Goal: Task Accomplishment & Management: Use online tool/utility

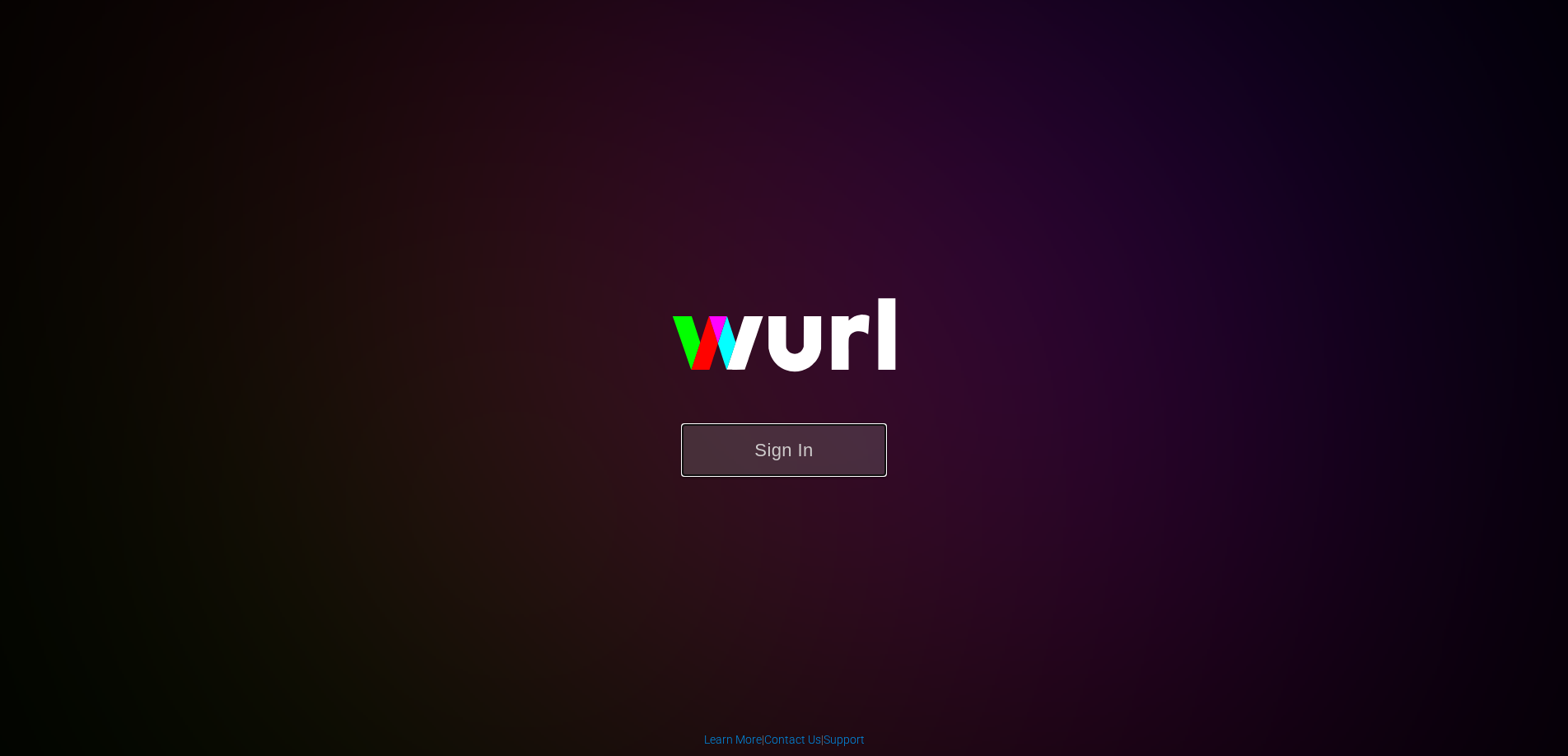
click at [801, 447] on button "Sign In" at bounding box center [784, 450] width 206 height 53
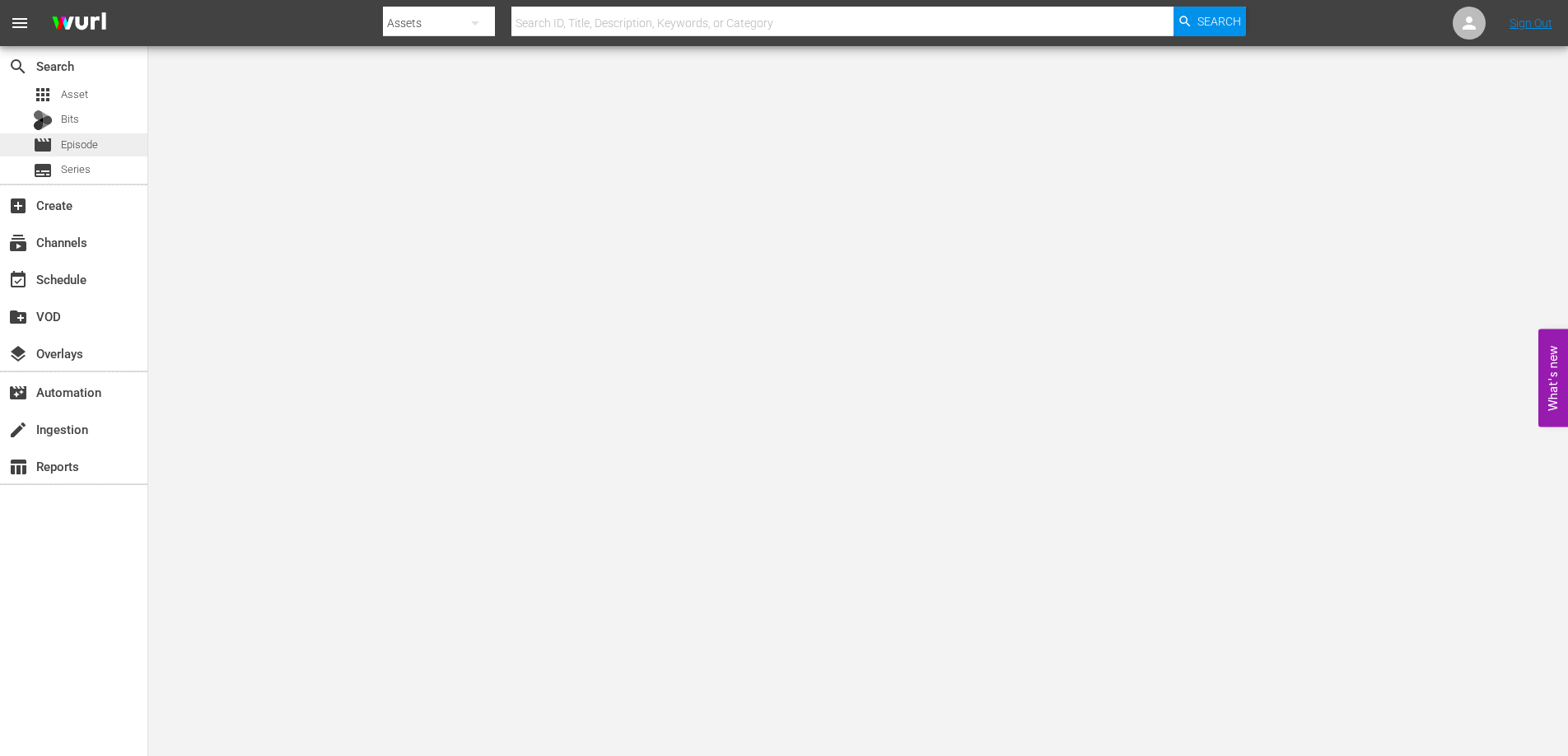
click at [82, 146] on span "Episode" at bounding box center [80, 145] width 37 height 17
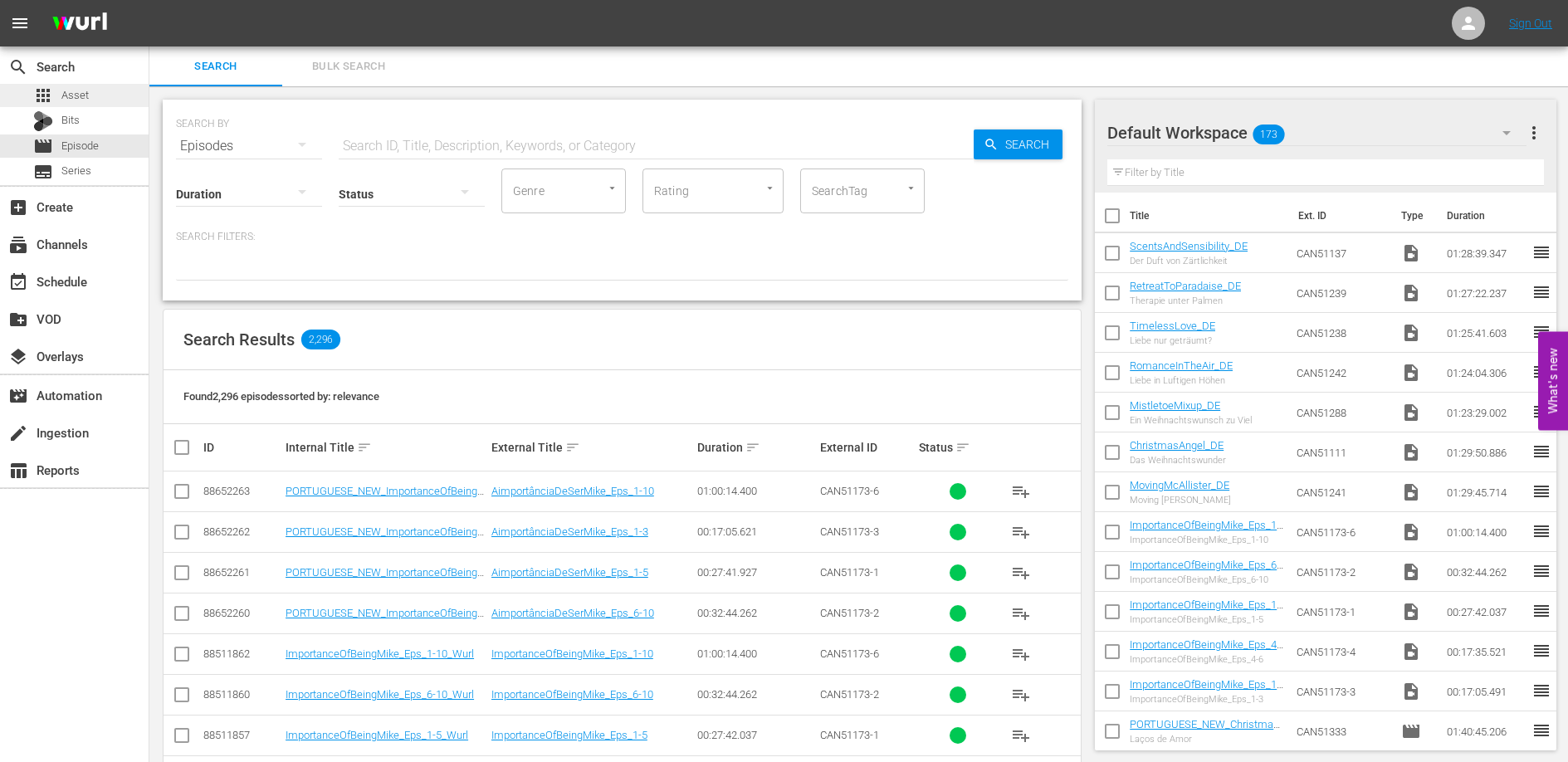
click at [76, 97] on span "Asset" at bounding box center [75, 95] width 28 height 17
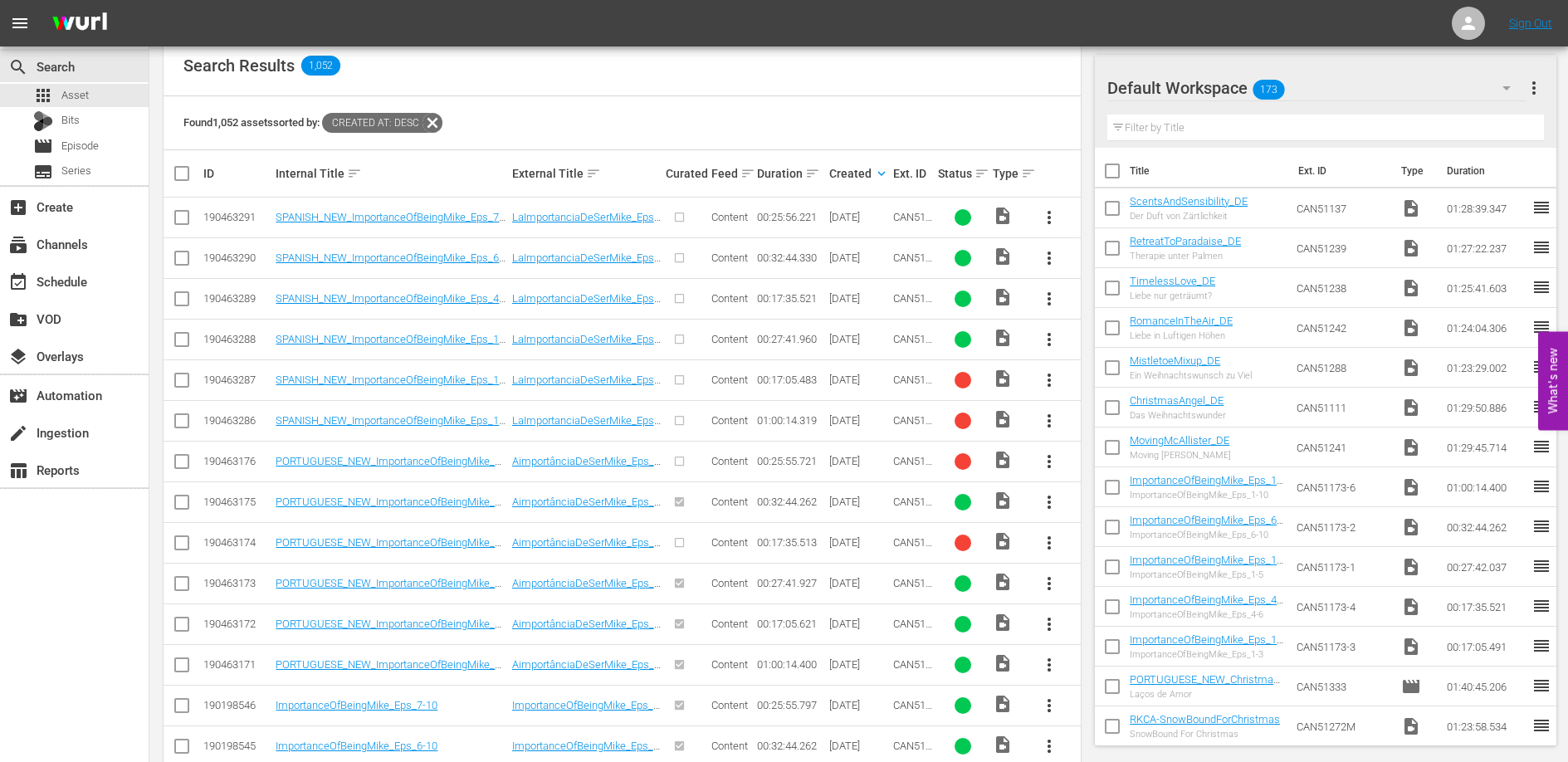
scroll to position [415, 0]
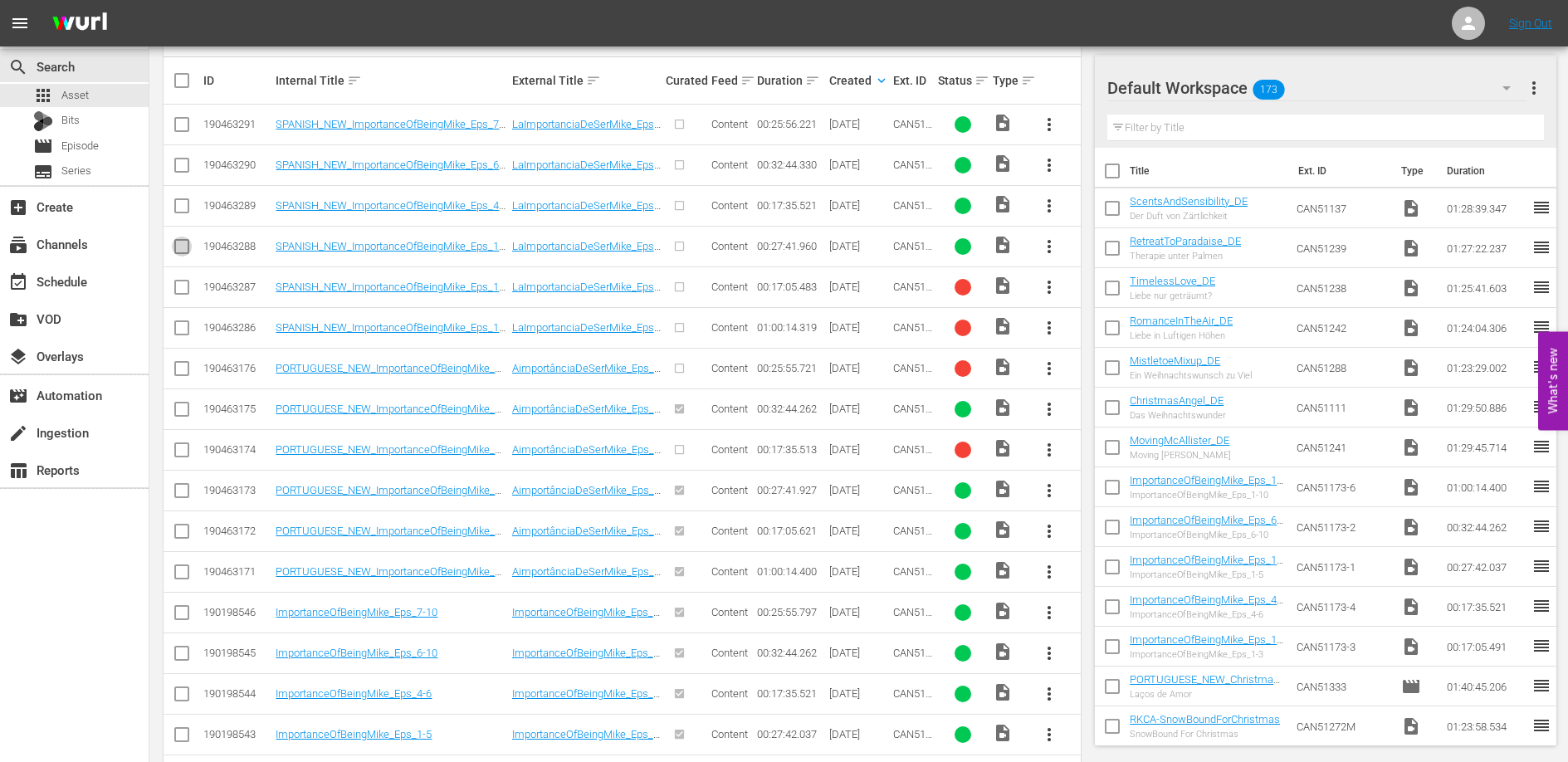
click at [184, 244] on input "checkbox" at bounding box center [182, 250] width 20 height 20
checkbox input "true"
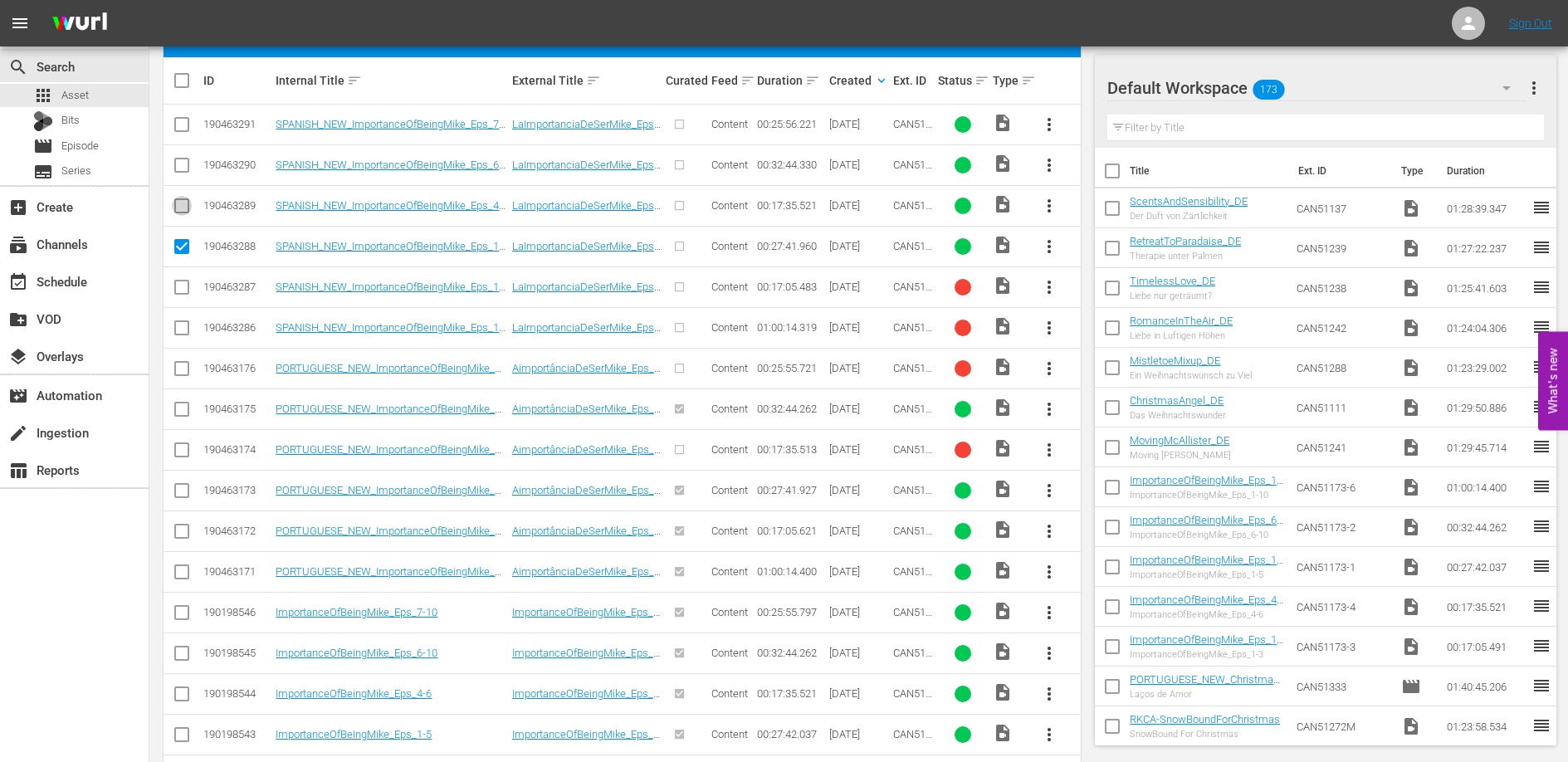
click at [176, 201] on input "checkbox" at bounding box center [182, 209] width 20 height 20
checkbox input "true"
click at [180, 158] on input "checkbox" at bounding box center [182, 168] width 20 height 20
checkbox input "true"
click at [182, 118] on input "checkbox" at bounding box center [182, 128] width 20 height 20
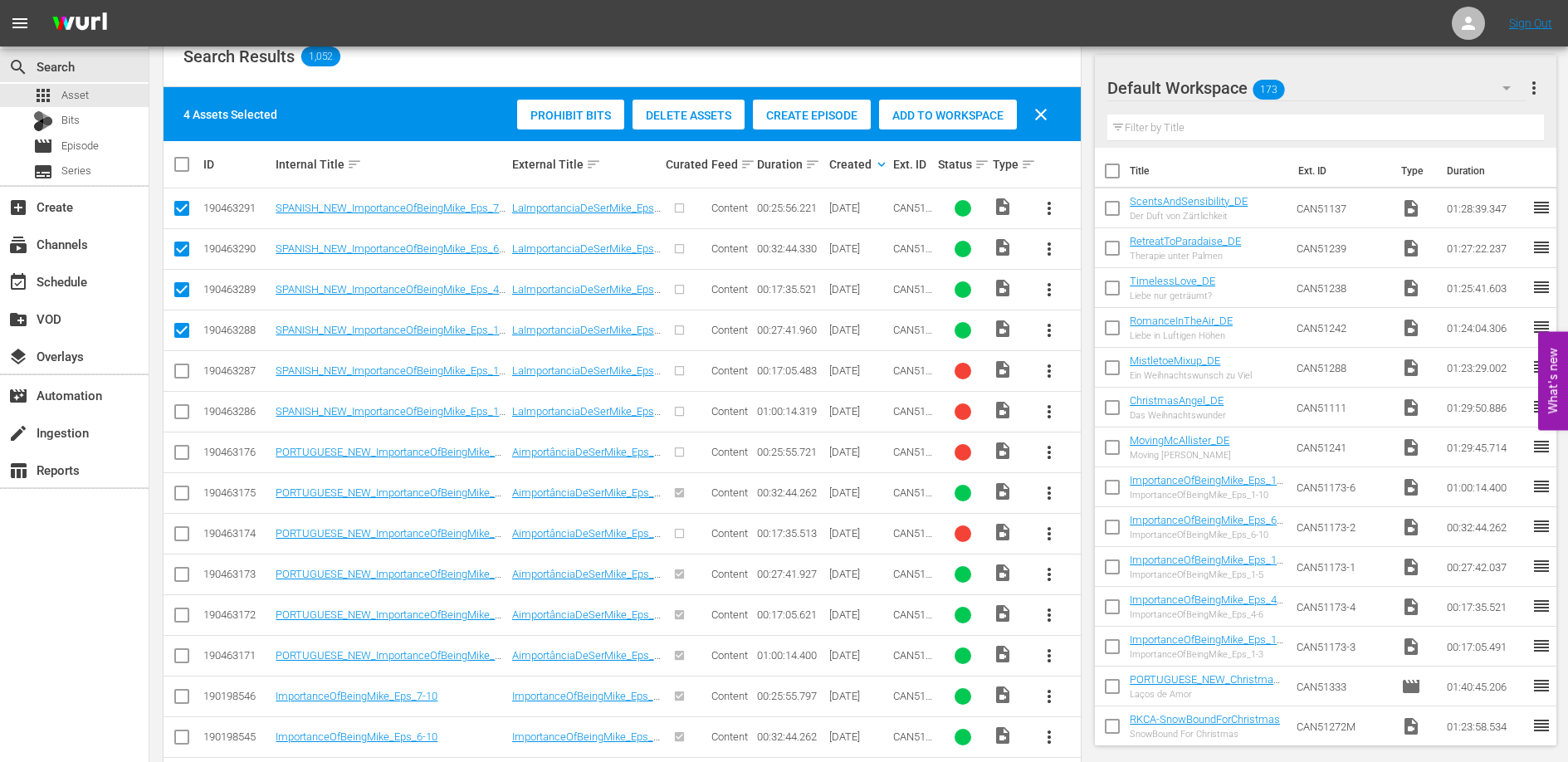
scroll to position [123, 0]
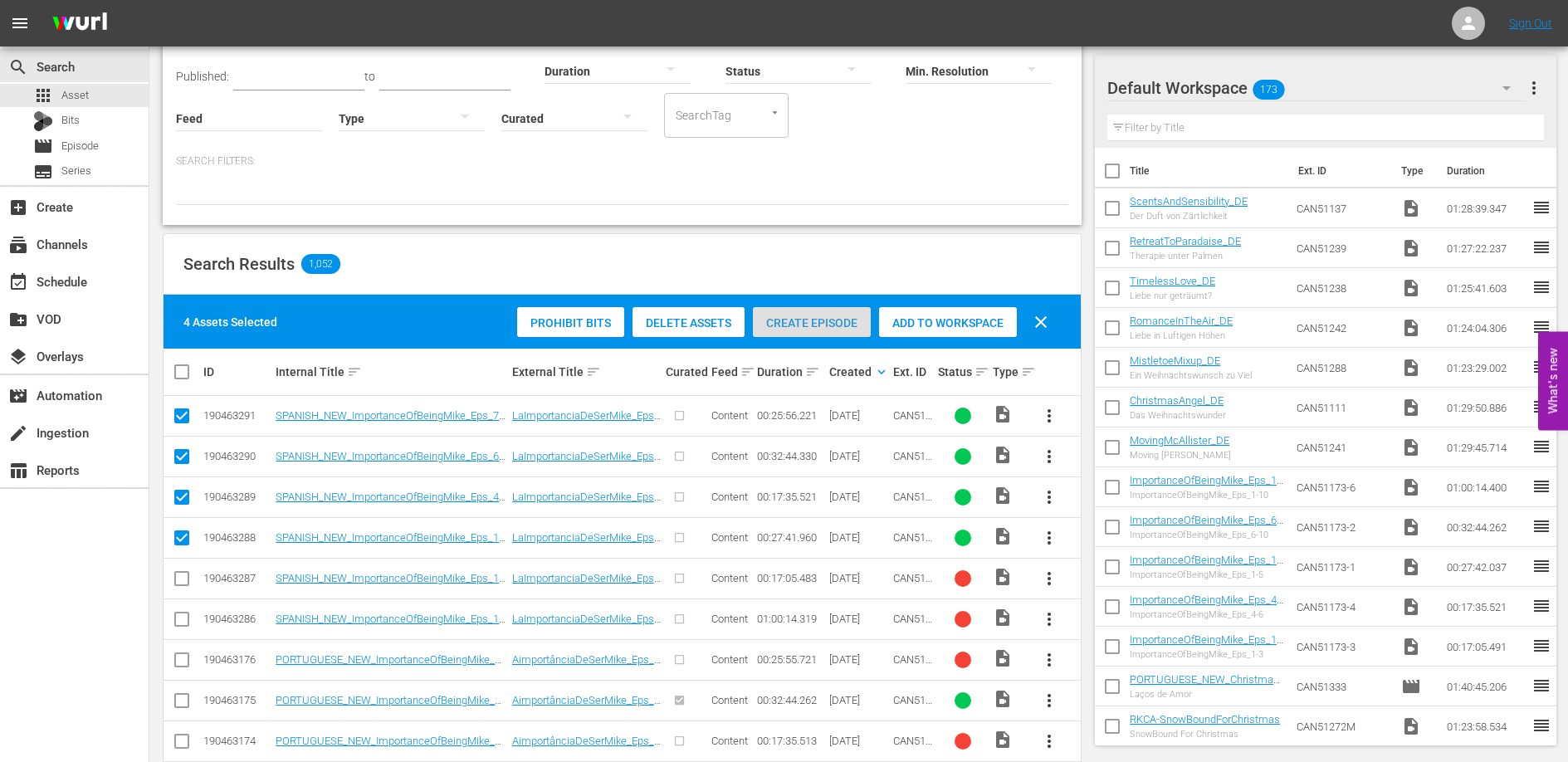
click at [813, 324] on span "Create Episode" at bounding box center [812, 322] width 118 height 13
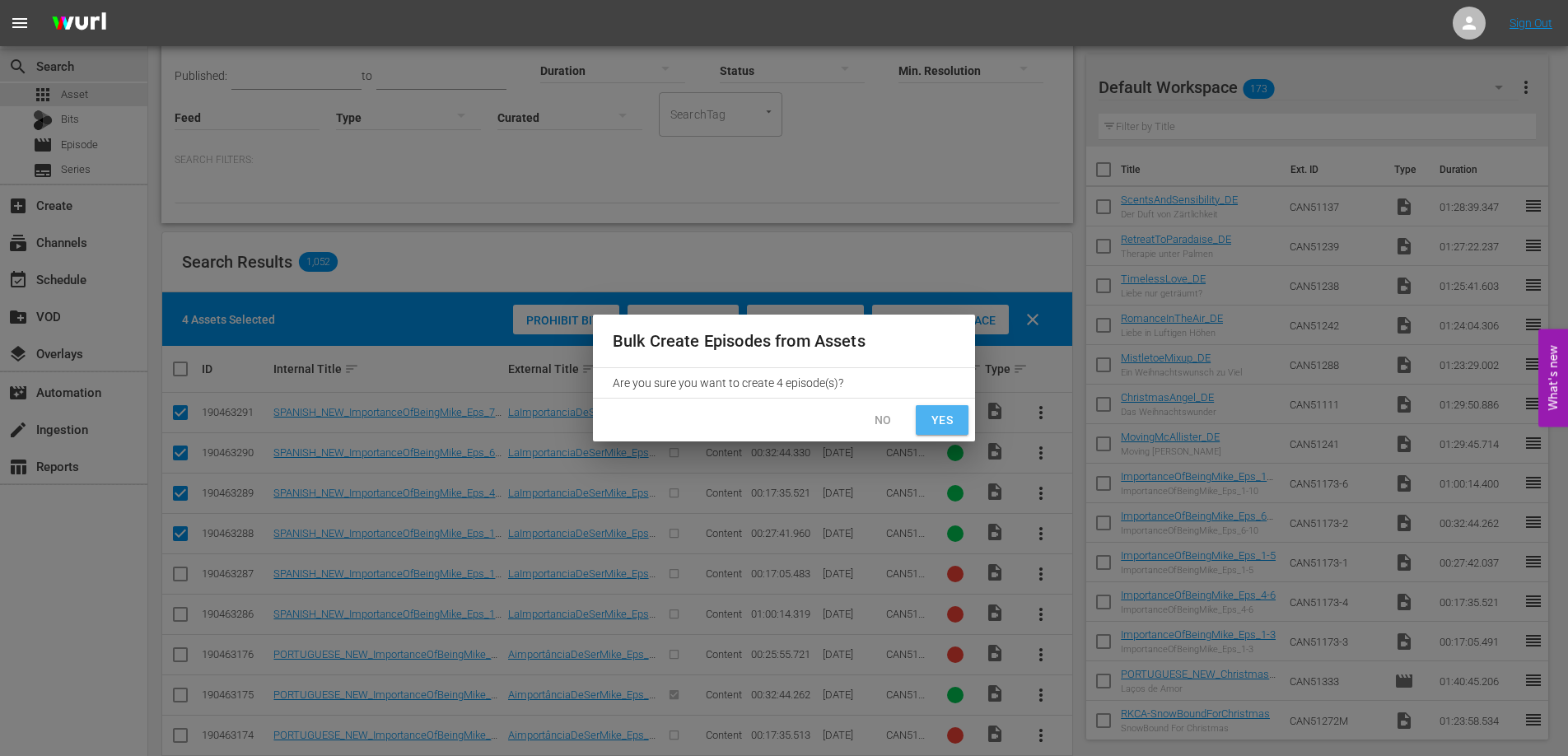
click at [941, 420] on span "Yes" at bounding box center [943, 420] width 27 height 20
checkbox input "false"
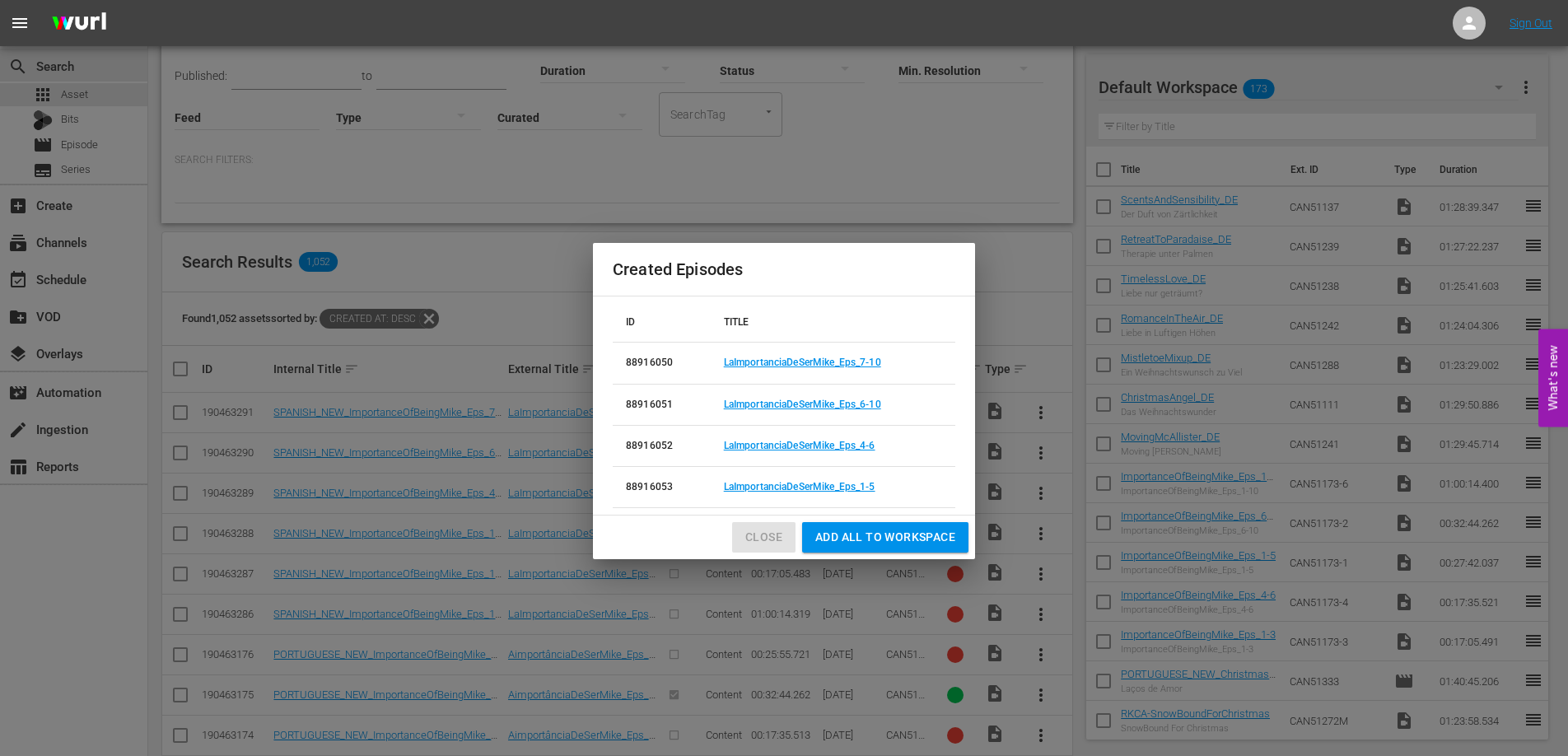
click at [767, 537] on span "Close" at bounding box center [764, 537] width 37 height 20
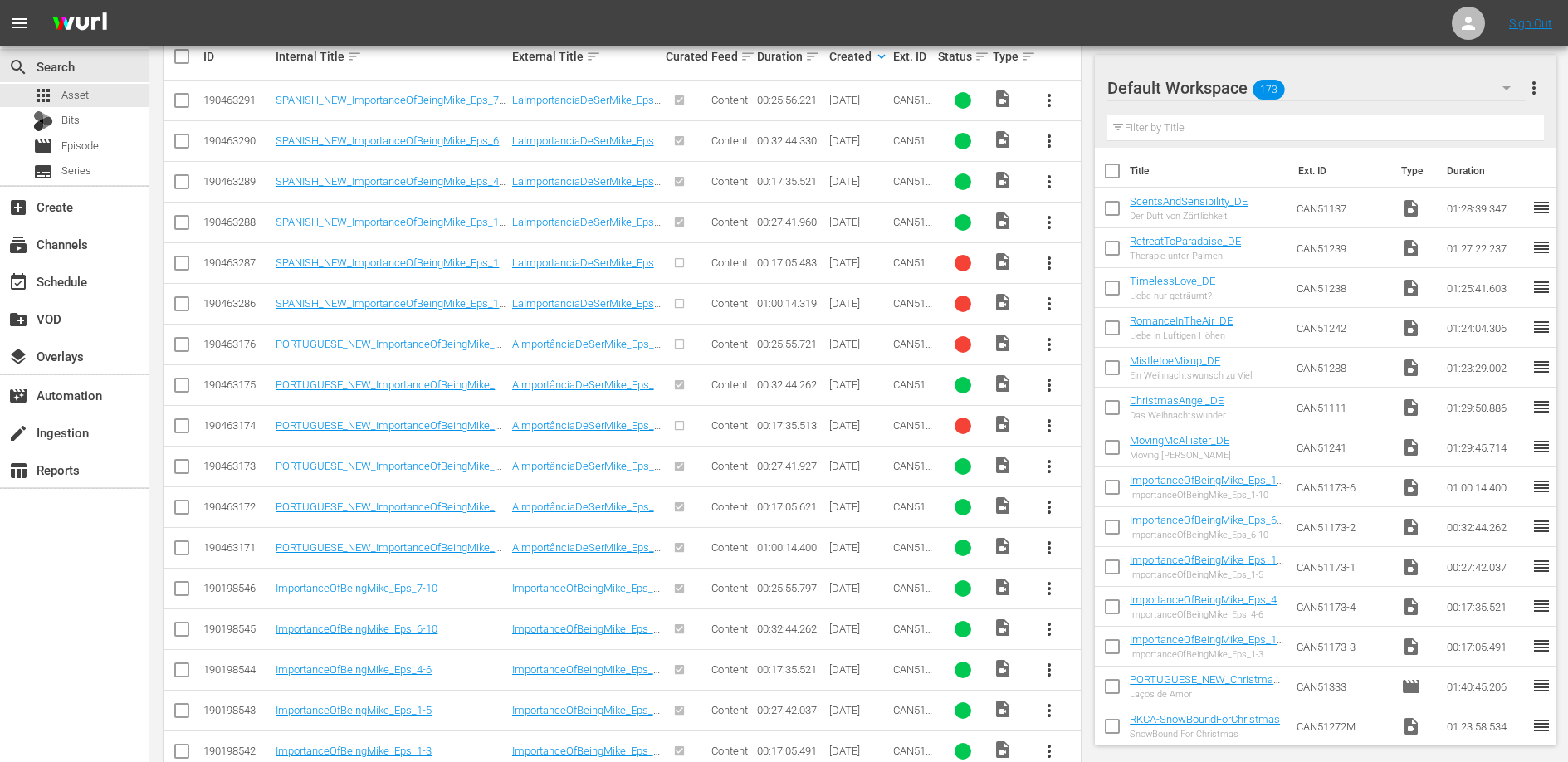
scroll to position [407, 0]
